Goal: Task Accomplishment & Management: Use online tool/utility

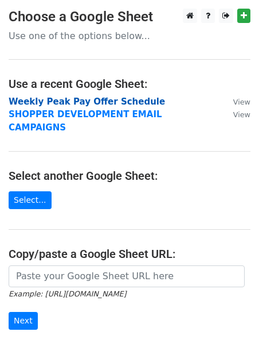
click at [59, 103] on strong "Weekly Peak Pay Offer Schedule" at bounding box center [87, 101] width 157 height 10
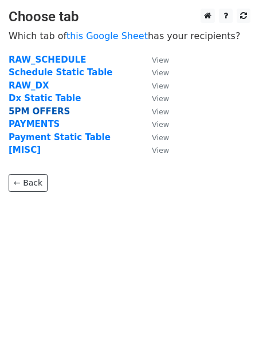
click at [38, 108] on strong "5PM OFFERS" at bounding box center [39, 111] width 61 height 10
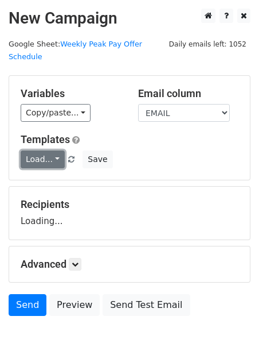
click at [38, 150] on link "Load..." at bounding box center [43, 159] width 44 height 18
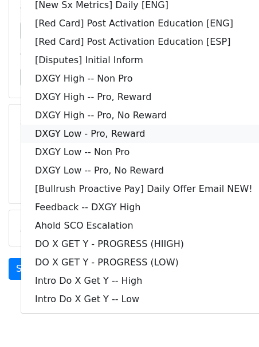
scroll to position [84, 0]
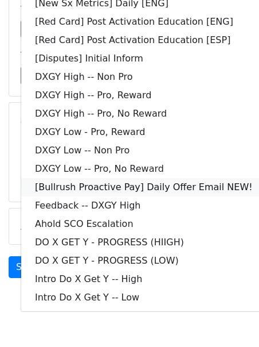
click at [68, 178] on link "[Bullrush Proactive Pay] Daily Offer Email NEW!" at bounding box center [144, 187] width 246 height 18
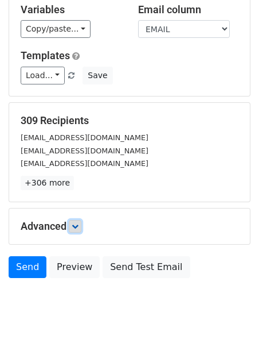
click at [77, 223] on icon at bounding box center [75, 226] width 7 height 7
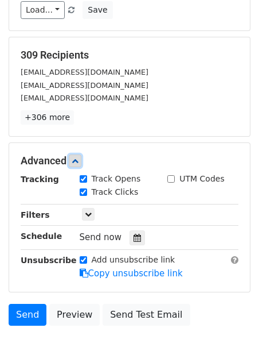
scroll to position [163, 0]
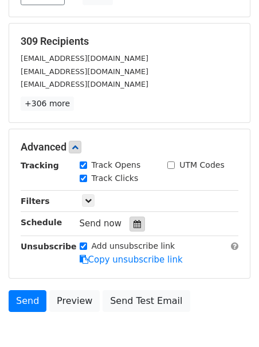
click at [130, 216] on div at bounding box center [137, 223] width 15 height 15
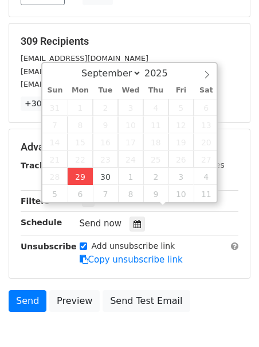
type input "2025-09-29 12:00"
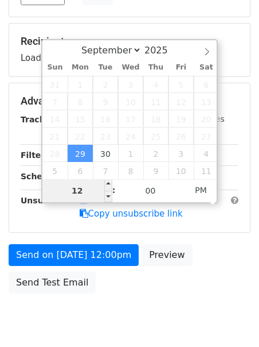
type input "2"
type input "2025-09-29 14:00"
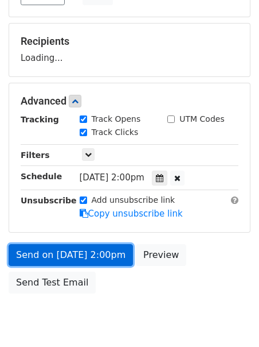
click at [55, 244] on link "Send on Sep 29 at 2:00pm" at bounding box center [71, 255] width 124 height 22
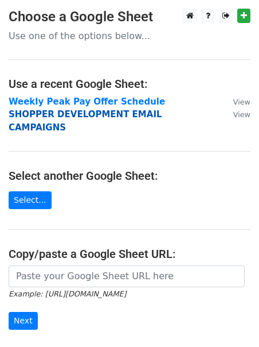
click at [18, 117] on strong "SHOPPER DEVELOPMENT EMAIL CAMPAIGNS" at bounding box center [86, 121] width 154 height 24
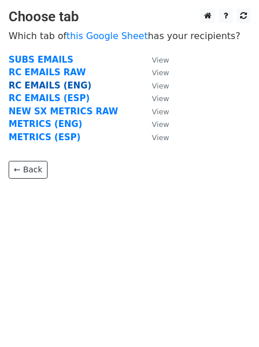
click at [30, 88] on strong "RC EMAILS (ENG)" at bounding box center [50, 85] width 83 height 10
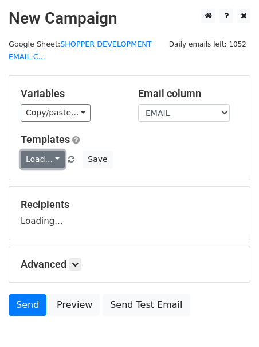
click at [26, 154] on link "Load..." at bounding box center [43, 159] width 44 height 18
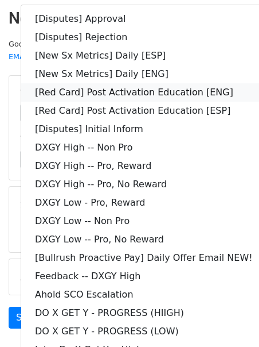
click at [96, 89] on link "[Red Card] Post Activation Education [ENG]" at bounding box center [144, 92] width 246 height 18
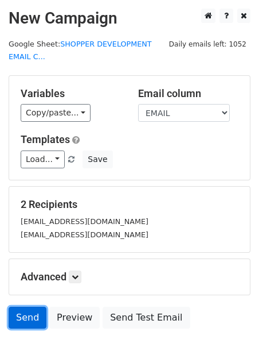
click at [24, 310] on link "Send" at bounding box center [28, 317] width 38 height 22
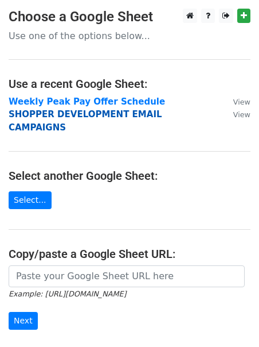
click at [20, 116] on strong "SHOPPER DEVELOPMENT EMAIL CAMPAIGNS" at bounding box center [86, 121] width 154 height 24
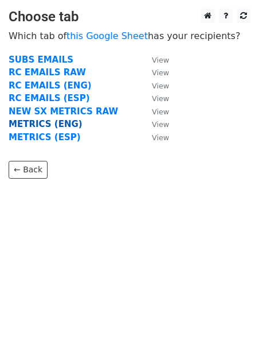
click at [26, 122] on strong "METRICS (ENG)" at bounding box center [46, 124] width 74 height 10
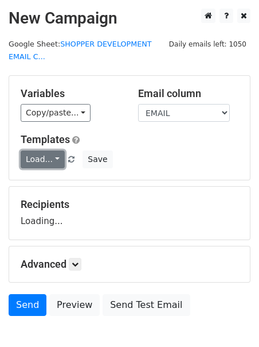
click at [29, 157] on link "Load..." at bounding box center [43, 159] width 44 height 18
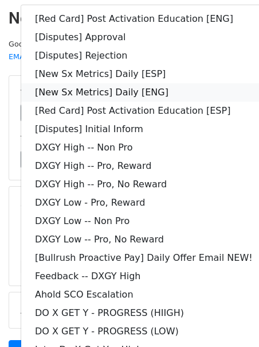
click at [79, 91] on link "[New Sx Metrics] Daily [ENG]" at bounding box center [144, 92] width 246 height 18
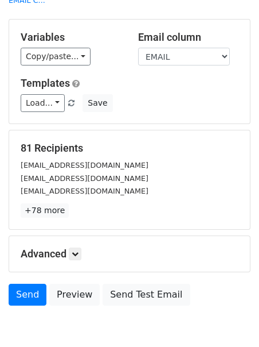
scroll to position [75, 0]
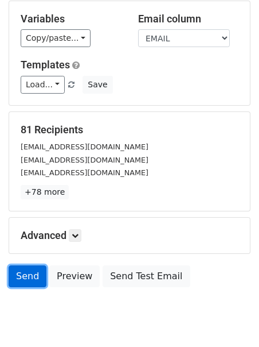
click at [20, 277] on link "Send" at bounding box center [28, 276] width 38 height 22
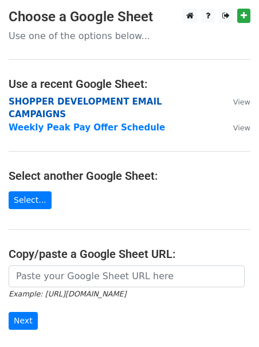
click at [48, 101] on strong "SHOPPER DEVELOPMENT EMAIL CAMPAIGNS" at bounding box center [86, 108] width 154 height 24
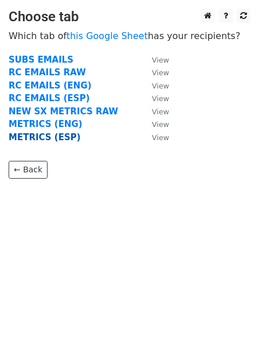
click at [28, 134] on strong "METRICS (ESP)" at bounding box center [45, 137] width 72 height 10
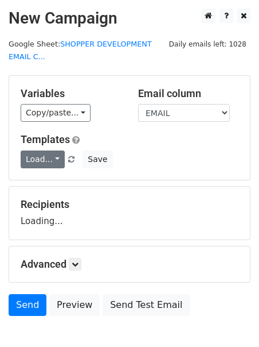
click at [28, 154] on link "Load..." at bounding box center [43, 159] width 44 height 18
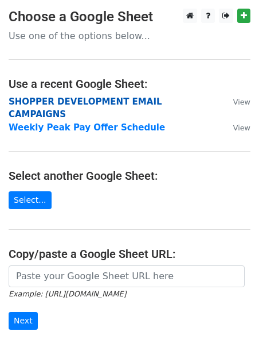
click at [64, 99] on strong "SHOPPER DEVELOPMENT EMAIL CAMPAIGNS" at bounding box center [86, 108] width 154 height 24
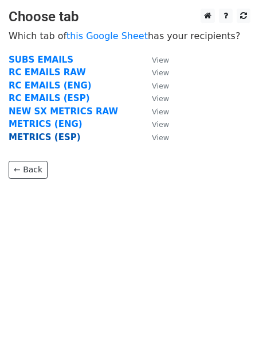
click at [51, 139] on strong "METRICS (ESP)" at bounding box center [45, 137] width 72 height 10
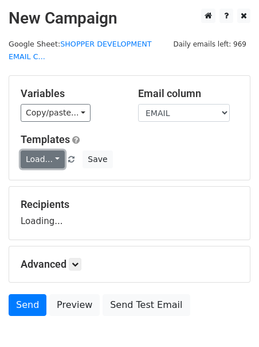
click at [29, 157] on link "Load..." at bounding box center [43, 159] width 44 height 18
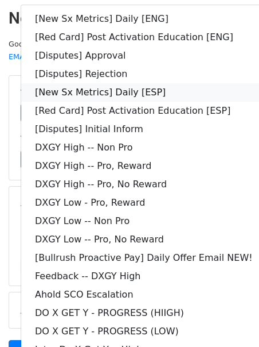
click at [75, 95] on link "[New Sx Metrics] Daily [ESP]" at bounding box center [144, 92] width 246 height 18
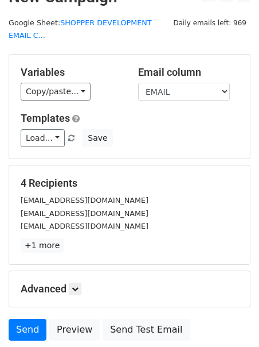
scroll to position [22, 0]
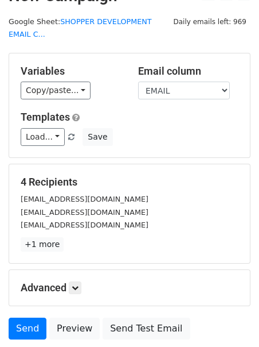
click at [27, 315] on form "Variables Copy/paste... {{DASHER_ID}} {{FIRST_NAME}} {{EMAIL}} {{SNAPSHOT_DATE}…" at bounding box center [130, 199] width 242 height 292
click at [25, 322] on link "Send" at bounding box center [28, 328] width 38 height 22
